Goal: Transaction & Acquisition: Download file/media

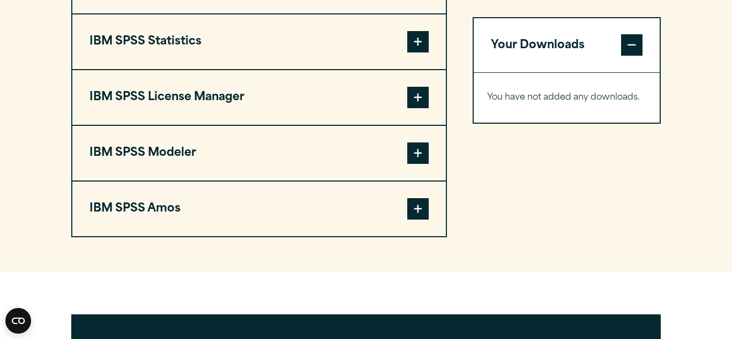
scroll to position [898, 0]
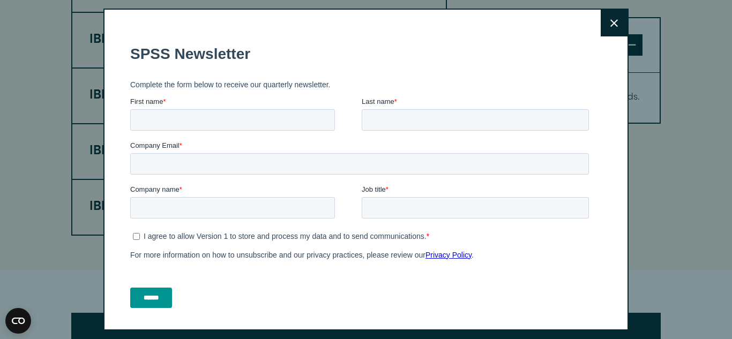
click at [606, 26] on button "Close" at bounding box center [614, 23] width 27 height 27
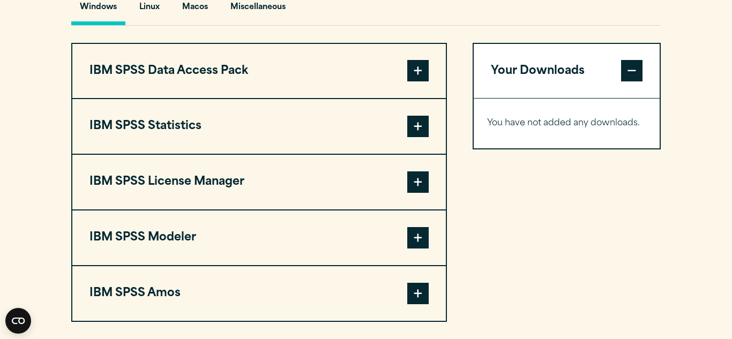
scroll to position [817, 0]
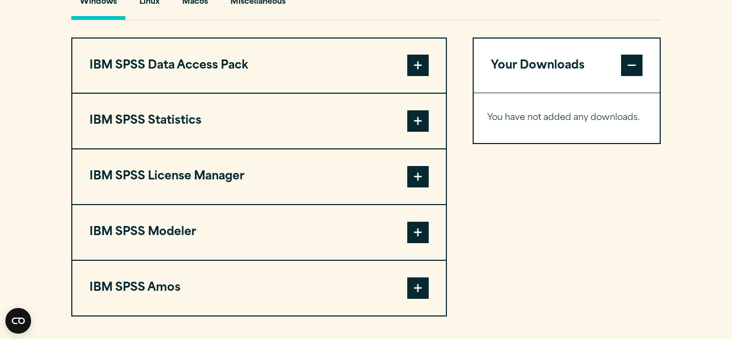
click at [420, 132] on span at bounding box center [417, 120] width 21 height 21
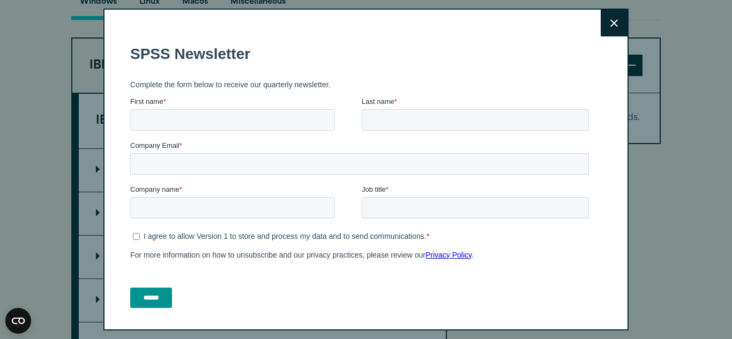
click at [612, 25] on icon at bounding box center [615, 23] width 8 height 8
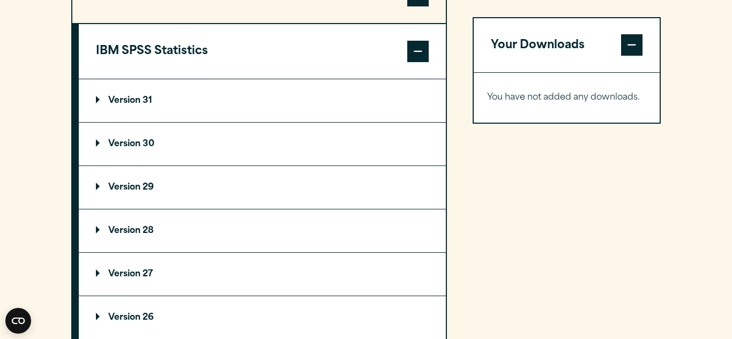
scroll to position [891, 0]
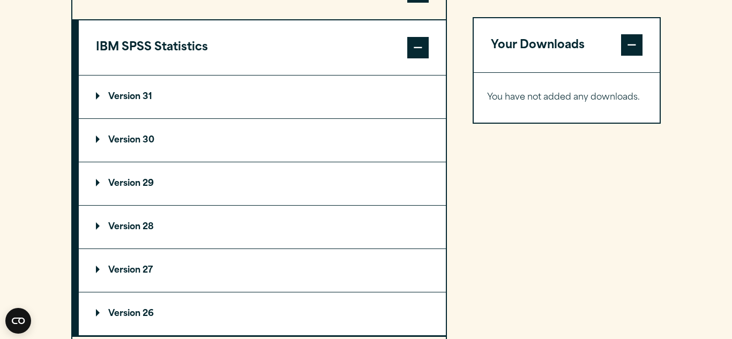
click at [192, 162] on summary "Version 30" at bounding box center [262, 140] width 367 height 43
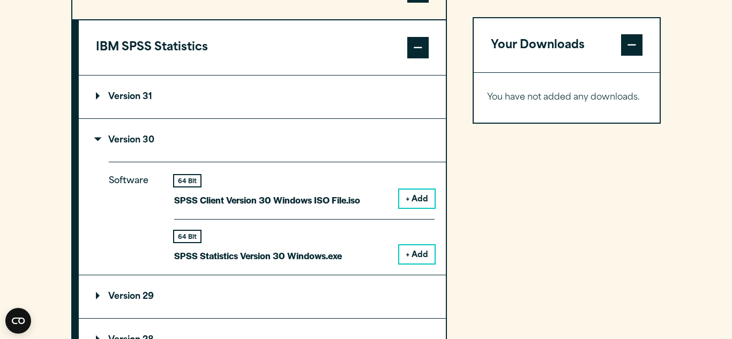
click at [414, 264] on button "+ Add" at bounding box center [416, 255] width 35 height 18
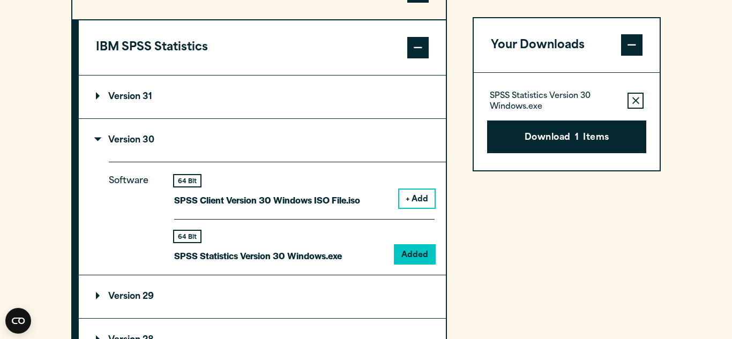
click at [585, 118] on div "Download 1 Items" at bounding box center [566, 133] width 159 height 42
click at [585, 132] on button "Download 1 Items" at bounding box center [566, 137] width 159 height 33
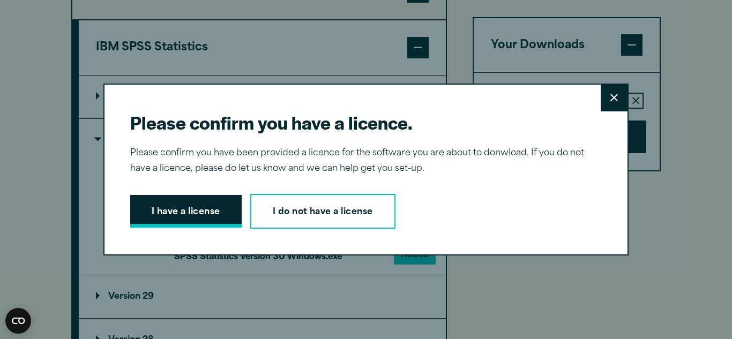
click at [222, 217] on button "I have a license" at bounding box center [185, 211] width 111 height 33
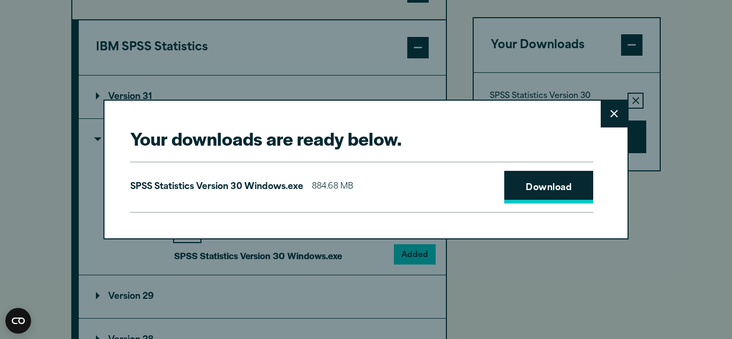
click at [532, 181] on link "Download" at bounding box center [548, 187] width 89 height 33
